Goal: Transaction & Acquisition: Purchase product/service

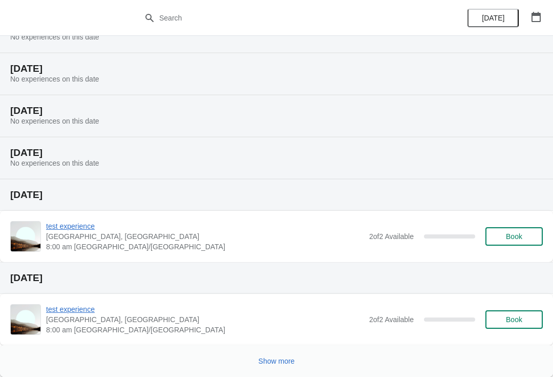
scroll to position [136, 0]
click at [520, 328] on button "Book" at bounding box center [514, 319] width 57 height 18
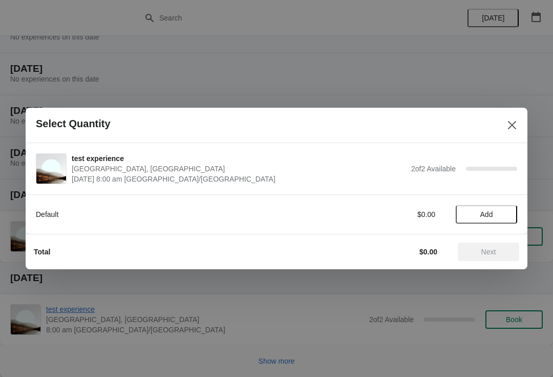
click at [512, 124] on icon "Close" at bounding box center [512, 125] width 8 height 8
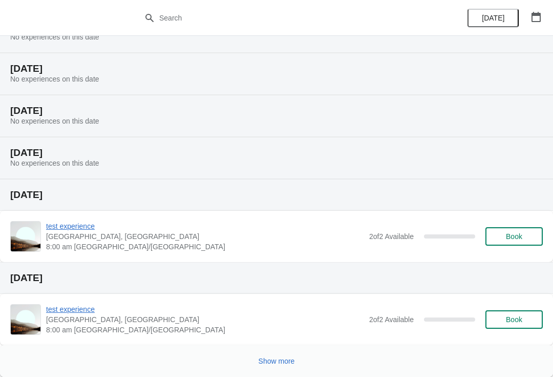
click at [516, 323] on span "Book" at bounding box center [514, 319] width 16 height 8
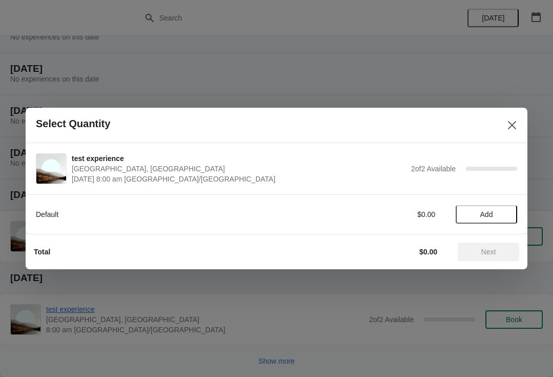
click at [495, 212] on span "Add" at bounding box center [486, 214] width 43 height 8
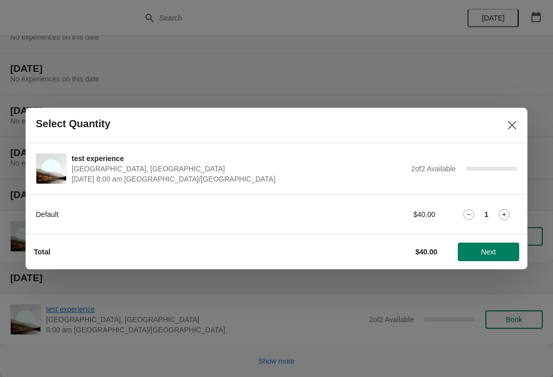
click at [501, 251] on span "Next" at bounding box center [488, 251] width 45 height 8
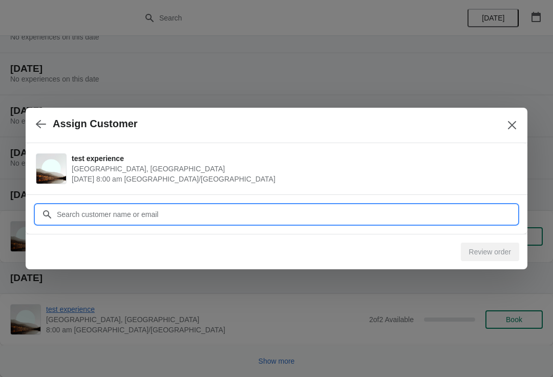
click at [488, 209] on input "Customer" at bounding box center [286, 214] width 461 height 18
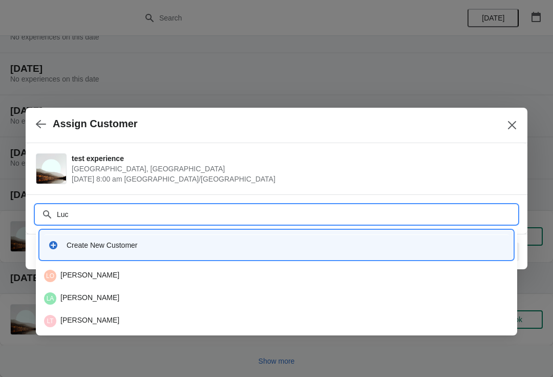
type input "[PERSON_NAME]"
click at [298, 247] on div "Create New Customer" at bounding box center [286, 245] width 439 height 10
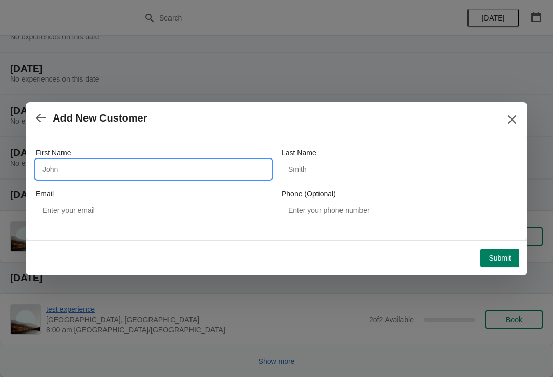
click at [195, 173] on input "First Name" at bounding box center [154, 169] width 236 height 18
type input "[PERSON_NAME]"
click at [330, 183] on div "First Name [PERSON_NAME] Last Name Email Phone (Optional)" at bounding box center [277, 184] width 482 height 72
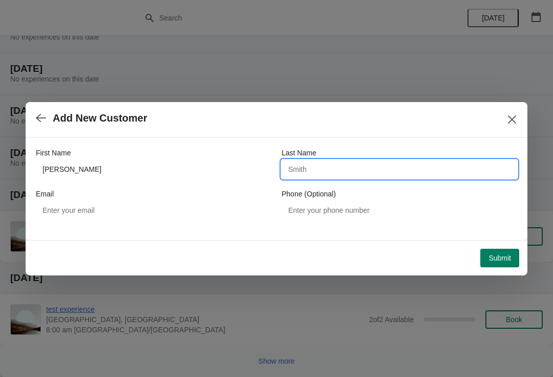
click at [366, 175] on input "Last Name" at bounding box center [400, 169] width 236 height 18
type input "[PERSON_NAME]"
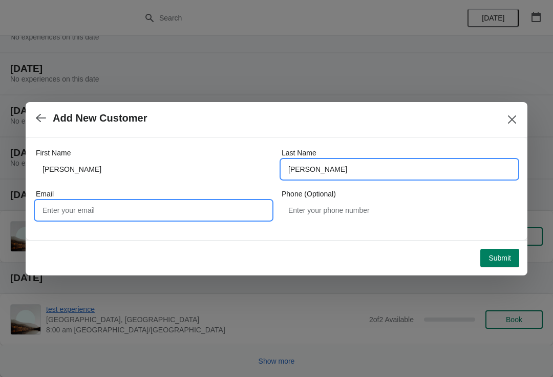
click at [203, 206] on input "Email" at bounding box center [154, 210] width 236 height 18
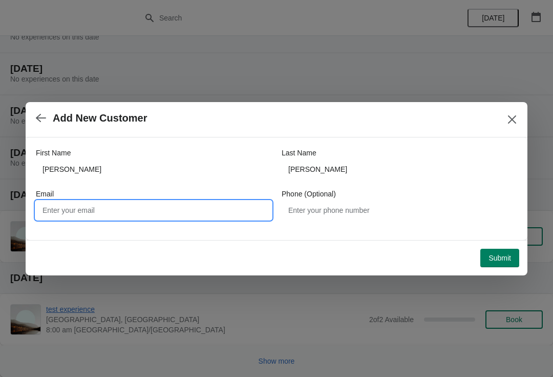
click at [43, 123] on button "button" at bounding box center [41, 118] width 18 height 20
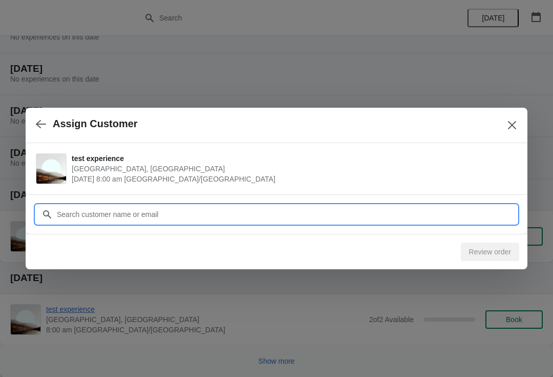
click at [218, 215] on input "Customer" at bounding box center [286, 214] width 461 height 18
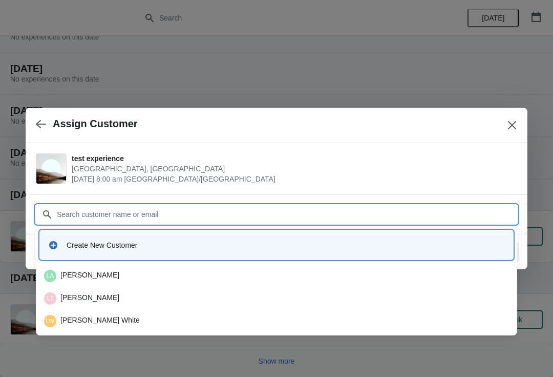
click at [233, 248] on div "Create New Customer" at bounding box center [286, 245] width 439 height 10
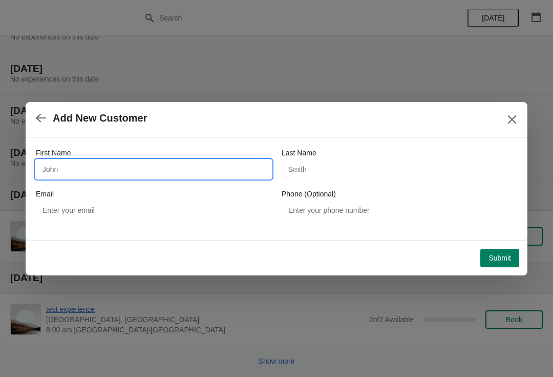
click at [194, 168] on input "First Name" at bounding box center [154, 169] width 236 height 18
type input "[PERSON_NAME]"
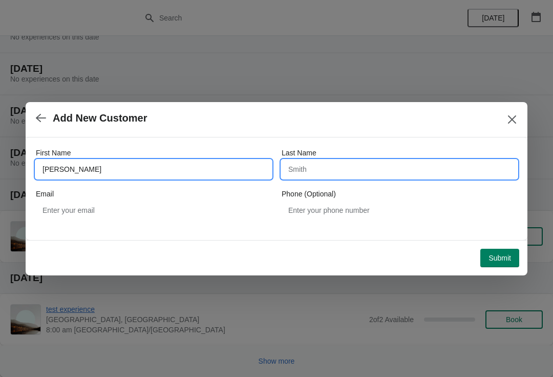
click at [357, 177] on input "Last Name" at bounding box center [400, 169] width 236 height 18
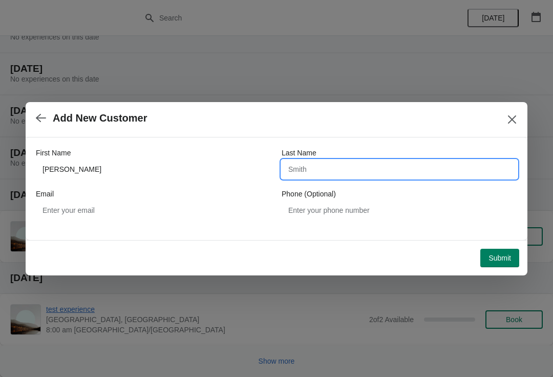
click at [39, 115] on icon "button" at bounding box center [41, 118] width 10 height 8
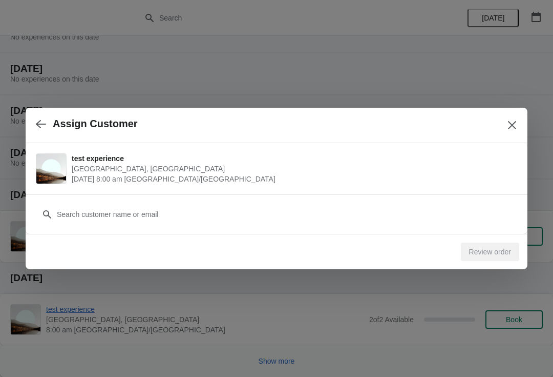
click at [133, 230] on div "Customer" at bounding box center [277, 213] width 502 height 39
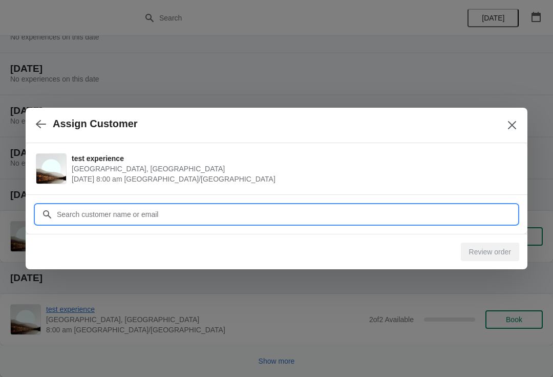
click at [147, 218] on input "Customer" at bounding box center [286, 214] width 461 height 18
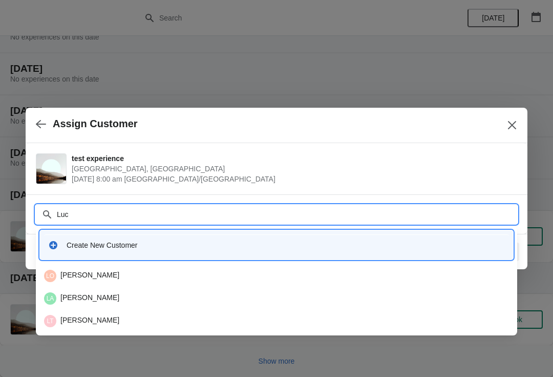
type input "[PERSON_NAME]"
click at [366, 247] on div "Create New Customer" at bounding box center [286, 245] width 439 height 10
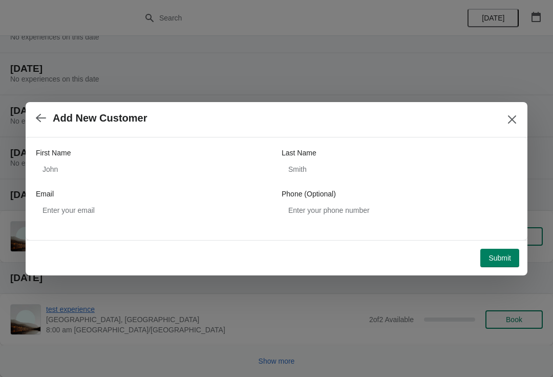
click at [209, 183] on div "First Name Last Name Email Phone (Optional)" at bounding box center [277, 184] width 482 height 72
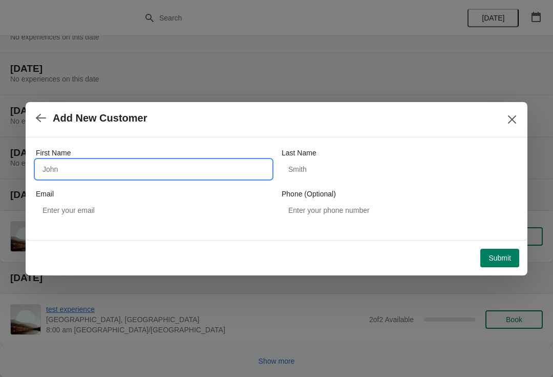
click at [230, 176] on input "First Name" at bounding box center [154, 169] width 236 height 18
type input "[PERSON_NAME]"
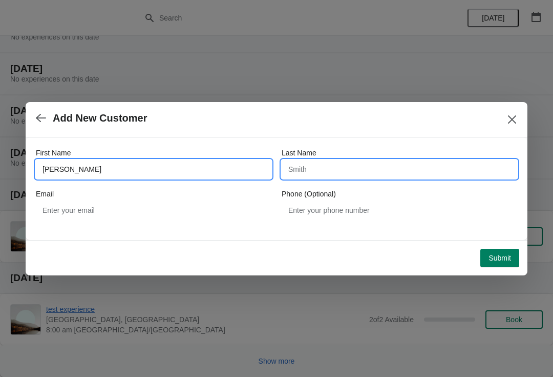
click at [359, 174] on input "Last Name" at bounding box center [400, 169] width 236 height 18
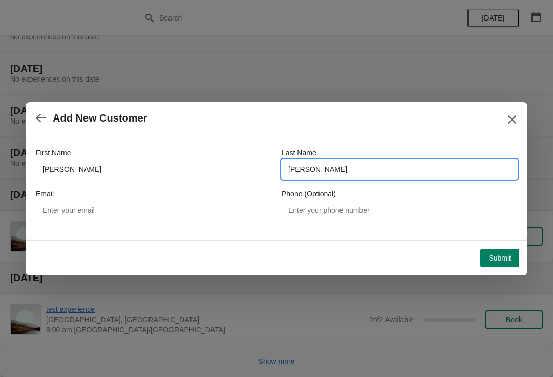
type input "[PERSON_NAME]"
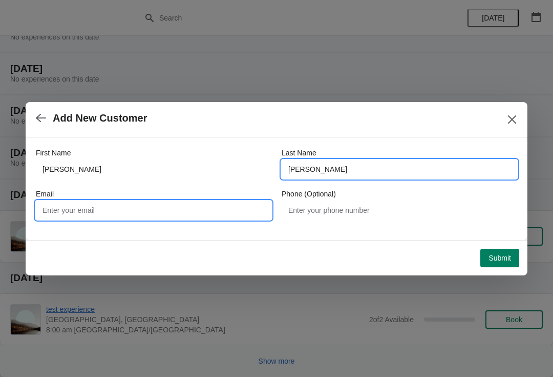
click at [165, 214] on input "Email" at bounding box center [154, 210] width 236 height 18
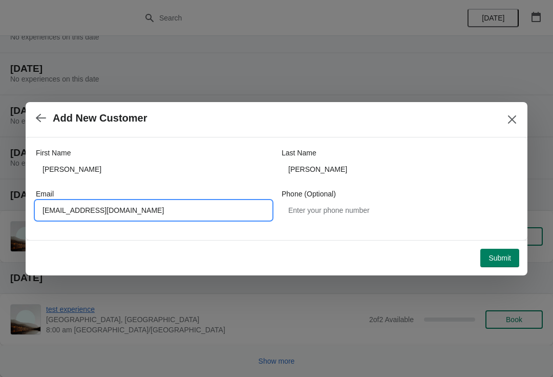
type input "[EMAIL_ADDRESS][DOMAIN_NAME]"
click at [507, 254] on span "Submit" at bounding box center [500, 258] width 23 height 8
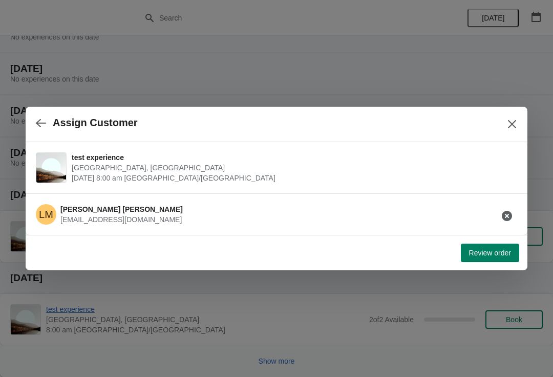
click at [478, 252] on span "Review order" at bounding box center [490, 252] width 42 height 8
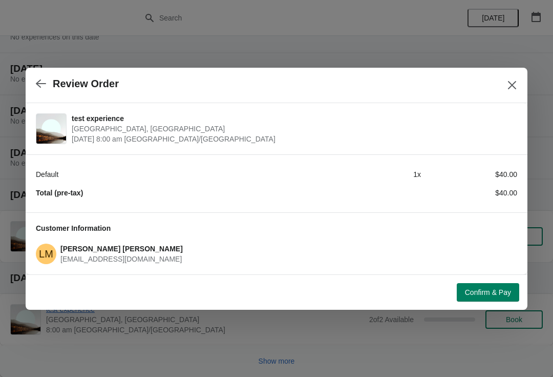
click at [487, 292] on span "Confirm & Pay" at bounding box center [488, 292] width 46 height 8
